Goal: Entertainment & Leisure: Consume media (video, audio)

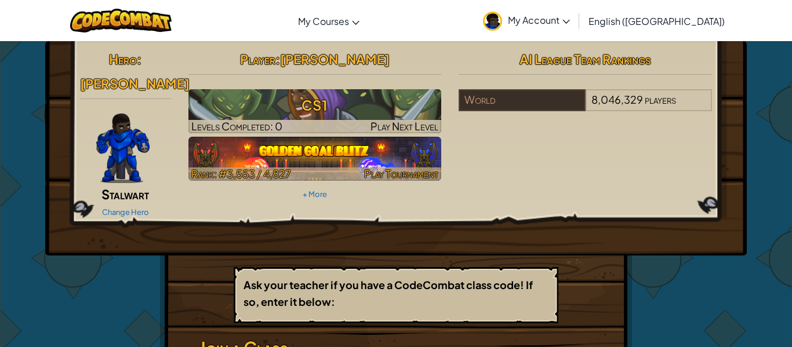
click at [346, 144] on img at bounding box center [315, 159] width 253 height 44
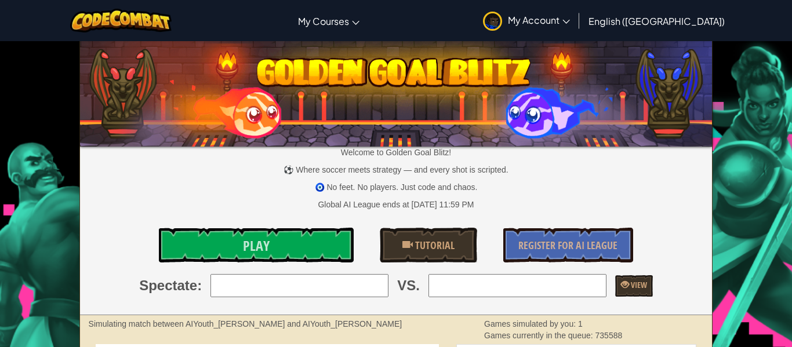
click at [224, 147] on p "Welcome to Golden Goal Blitz!" at bounding box center [396, 153] width 633 height 12
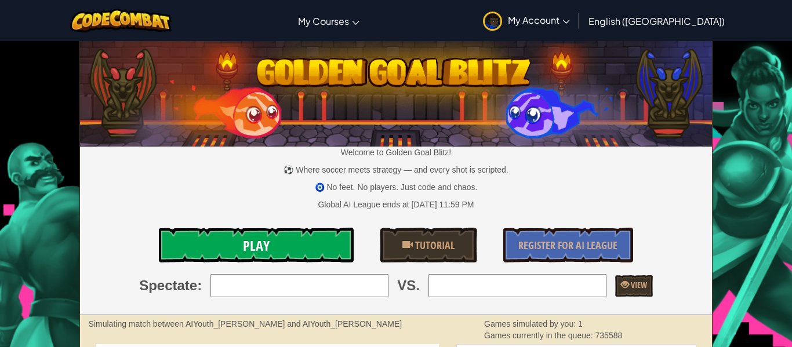
click at [233, 247] on link "Play" at bounding box center [256, 245] width 195 height 35
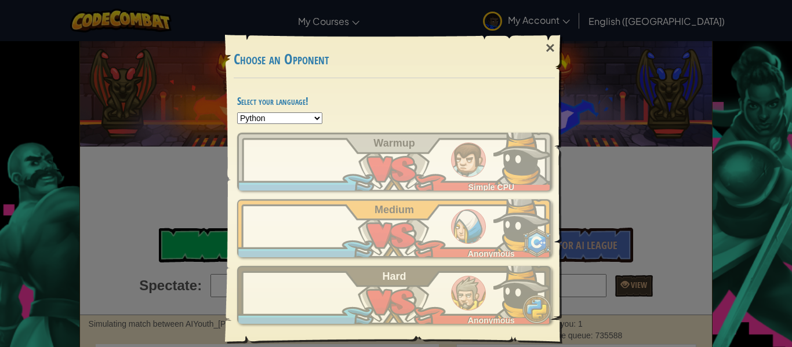
click at [252, 264] on div "NathanaelM57015450 Simple CPU Warmup NathanaelM57015450 Anonymous Medium Nathan…" at bounding box center [394, 228] width 314 height 191
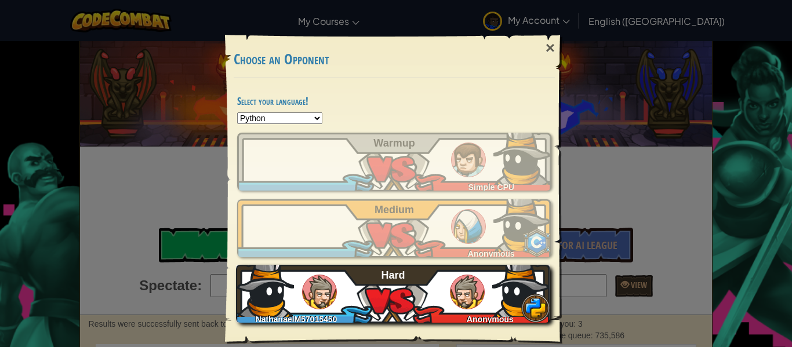
click at [396, 289] on div "NathanaelM57015450 Anonymous Hard" at bounding box center [393, 294] width 314 height 58
